Goal: Information Seeking & Learning: Learn about a topic

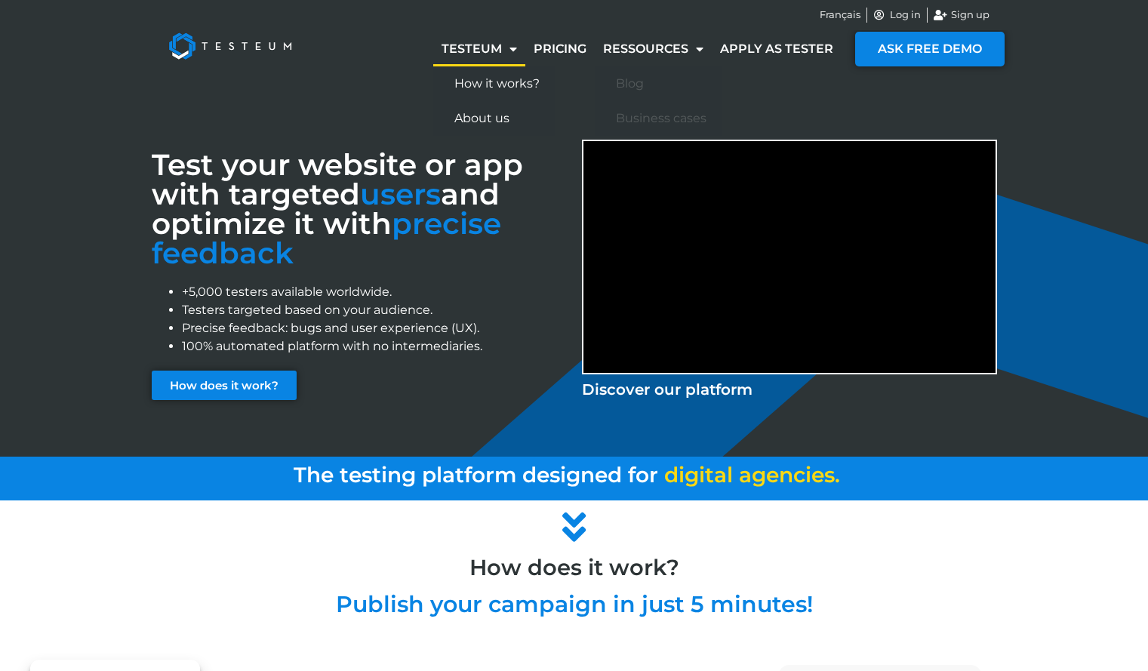
click at [506, 41] on span "Menu" at bounding box center [509, 48] width 15 height 27
click at [648, 51] on link "Ressources" at bounding box center [653, 49] width 117 height 35
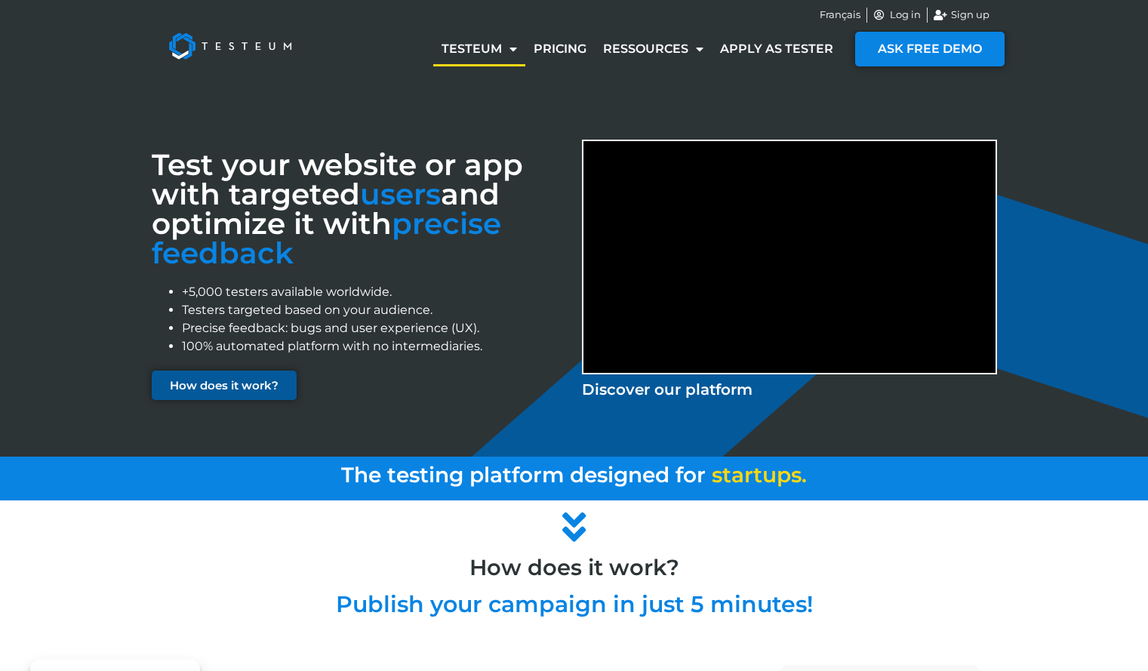
click at [249, 384] on span "How does it work?" at bounding box center [224, 385] width 109 height 11
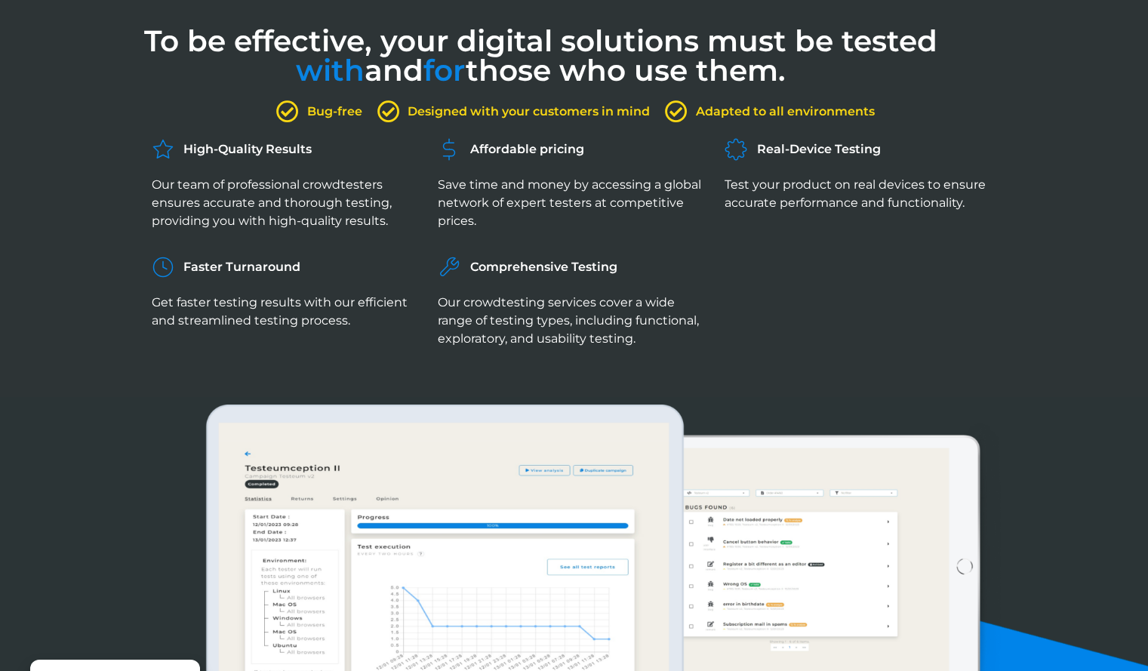
scroll to position [1053, 0]
